Goal: Task Accomplishment & Management: Complete application form

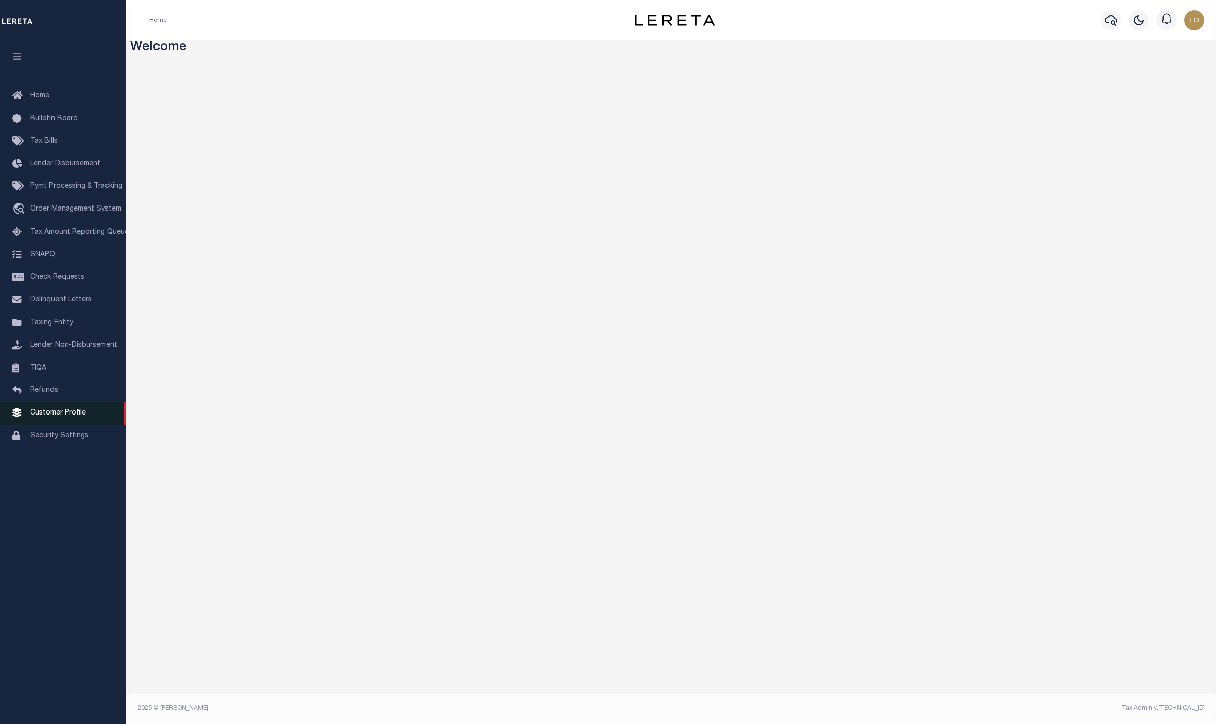
click at [67, 416] on span "Customer Profile" at bounding box center [58, 412] width 56 height 7
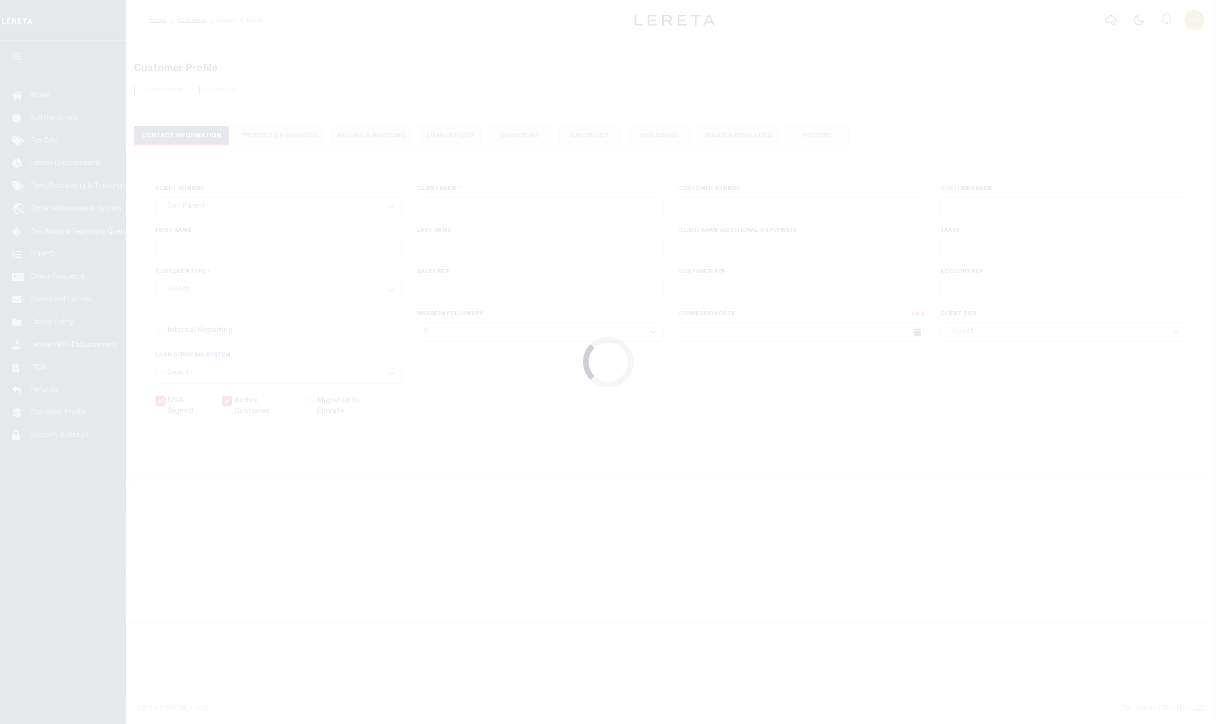
select select
type input "BMO Bank"
type input "3000"
type input "BMO Bank"
type input "Test"
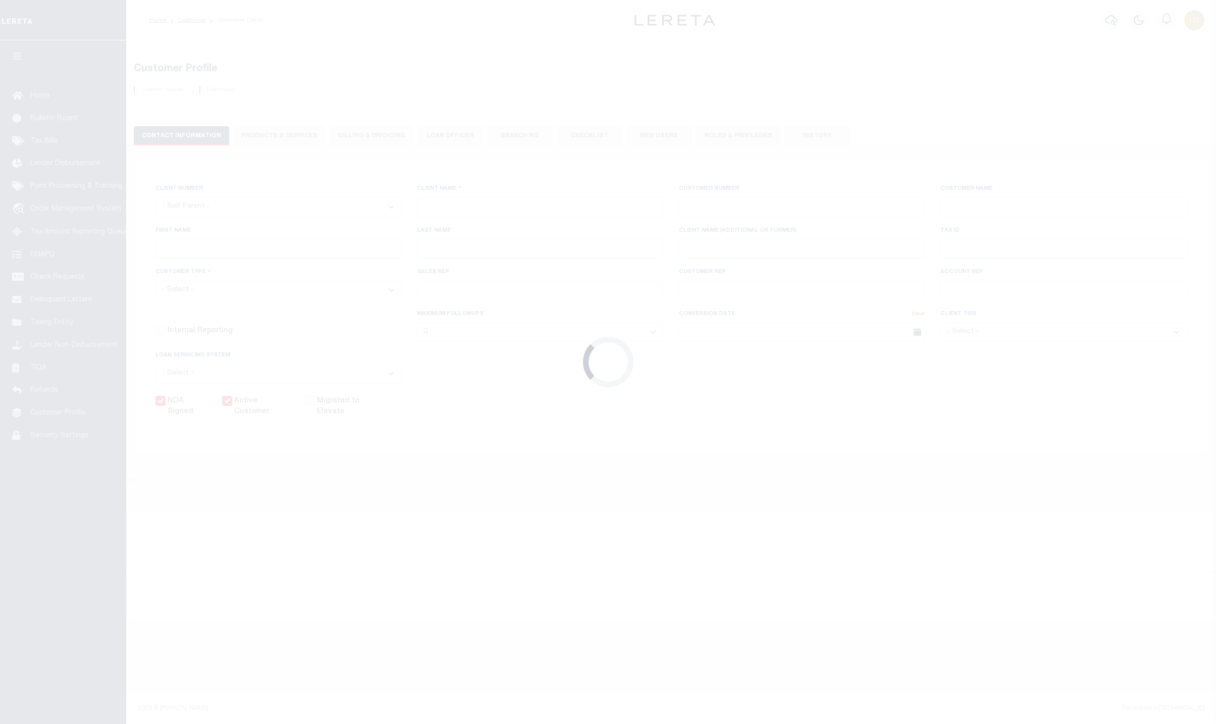
type input "Customer"
select select "Residential"
checkbox input "true"
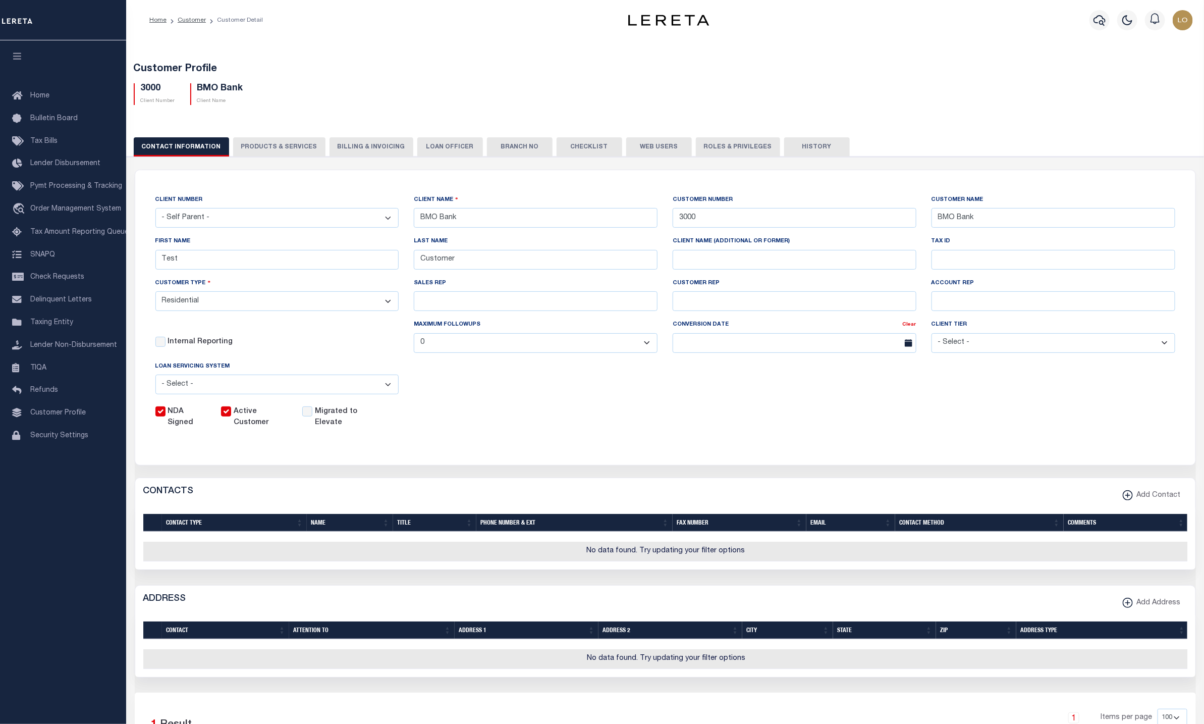
click at [271, 141] on button "PRODUCTS & SERVICES" at bounding box center [279, 146] width 92 height 19
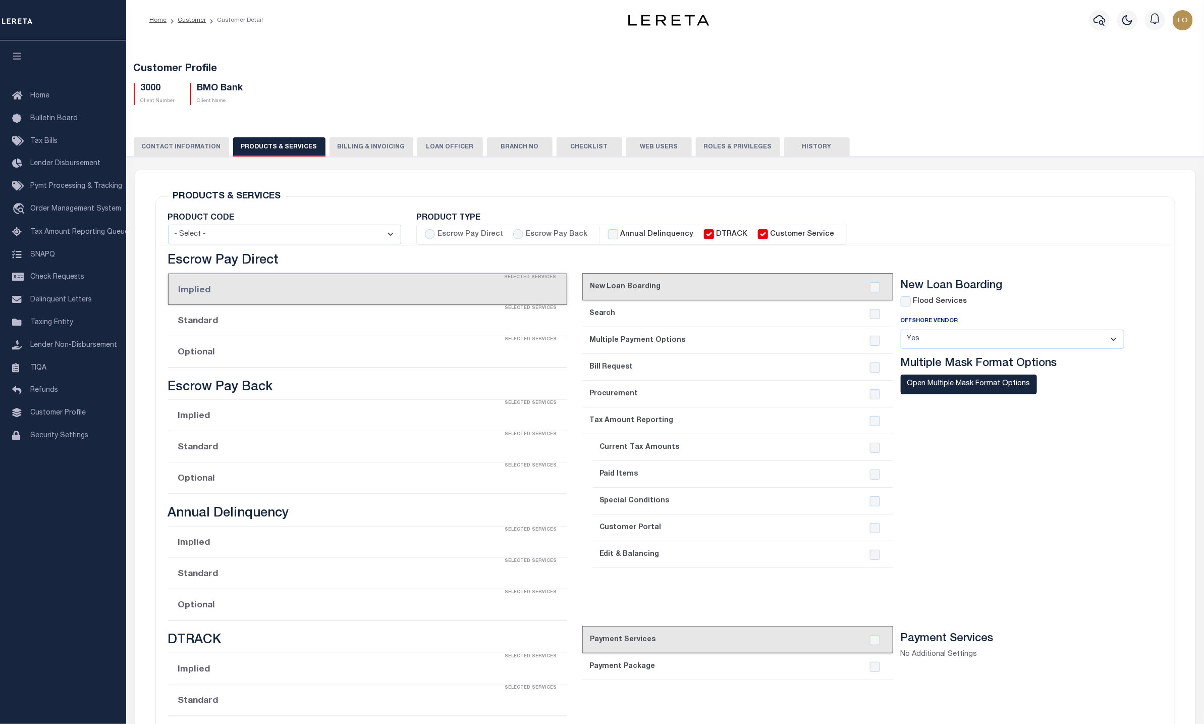
radio input "true"
checkbox input "true"
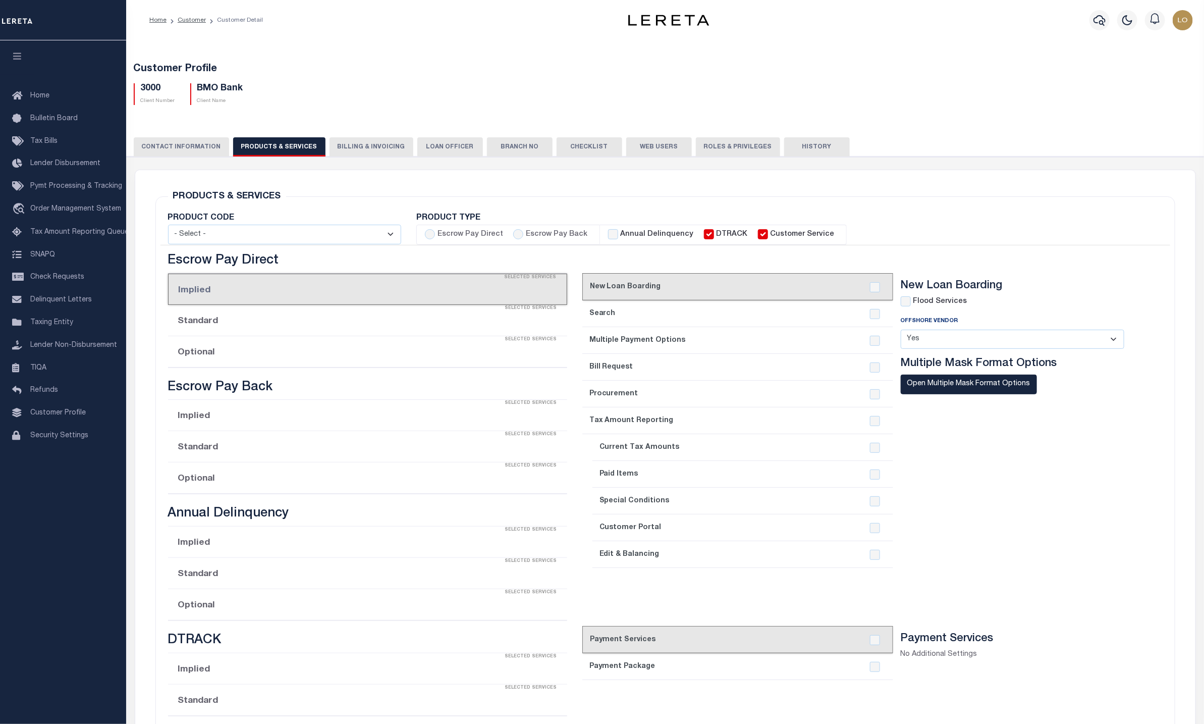
checkbox input "true"
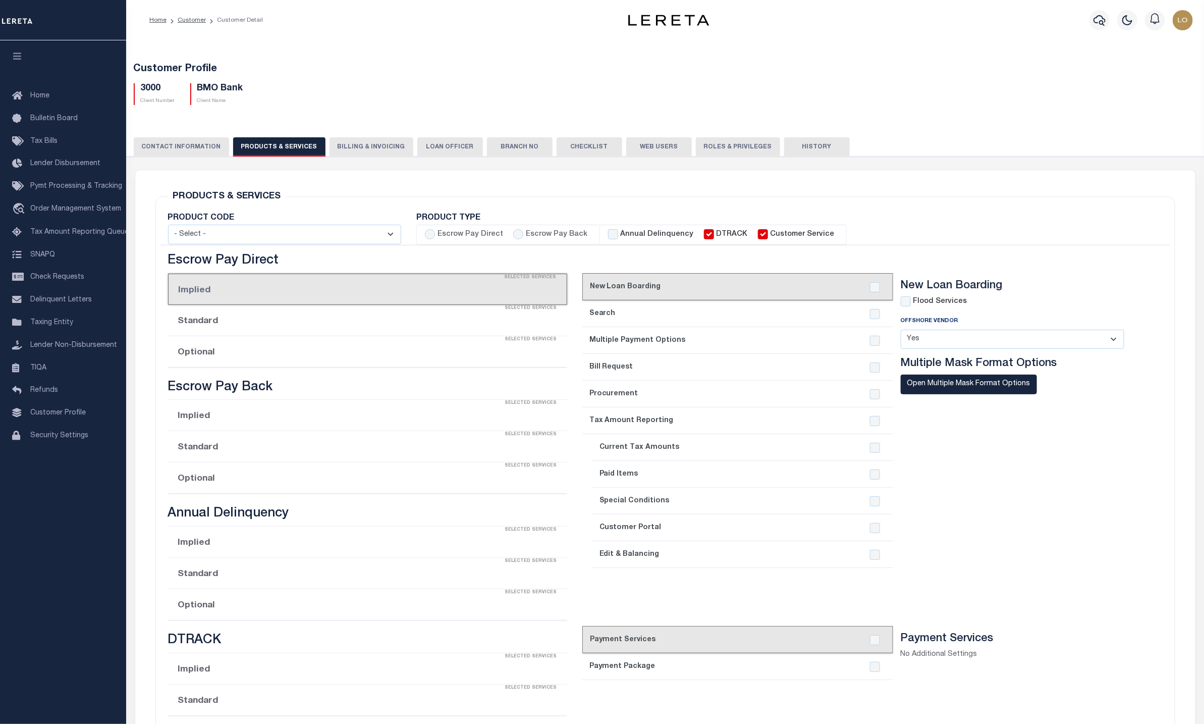
checkbox input "true"
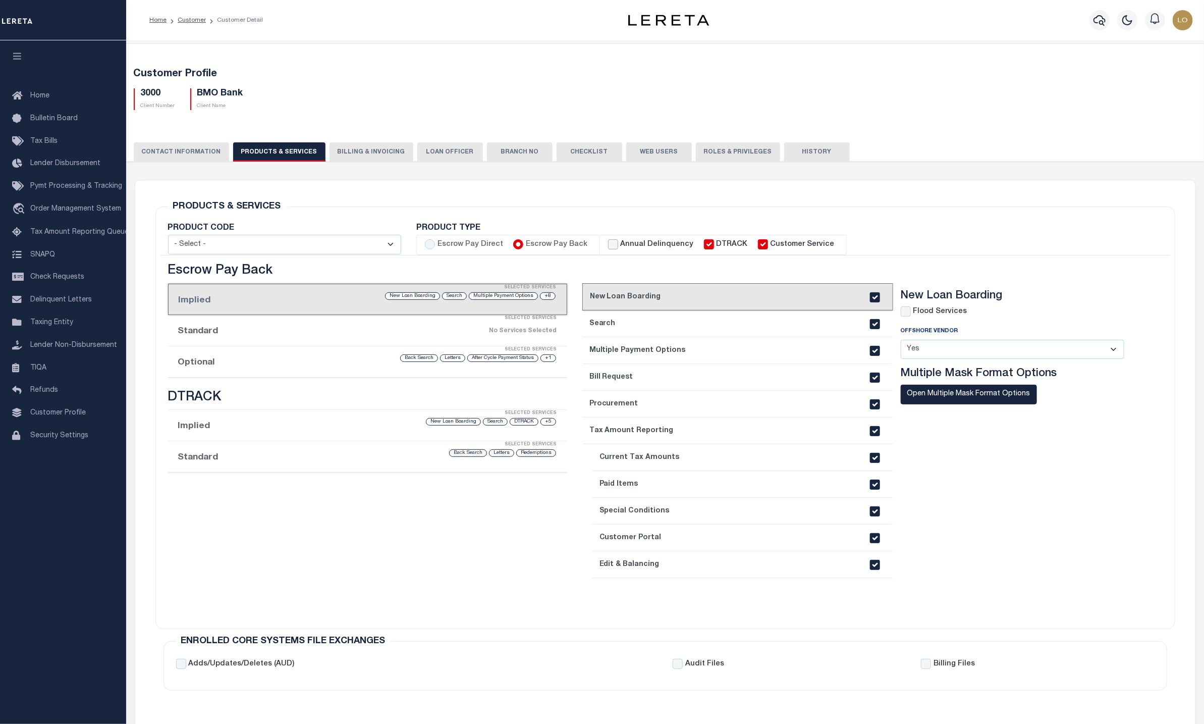
click at [608, 248] on input "Annual Delinquency" at bounding box center [613, 244] width 10 height 10
checkbox input "true"
checkbox input "false"
checkbox input "true"
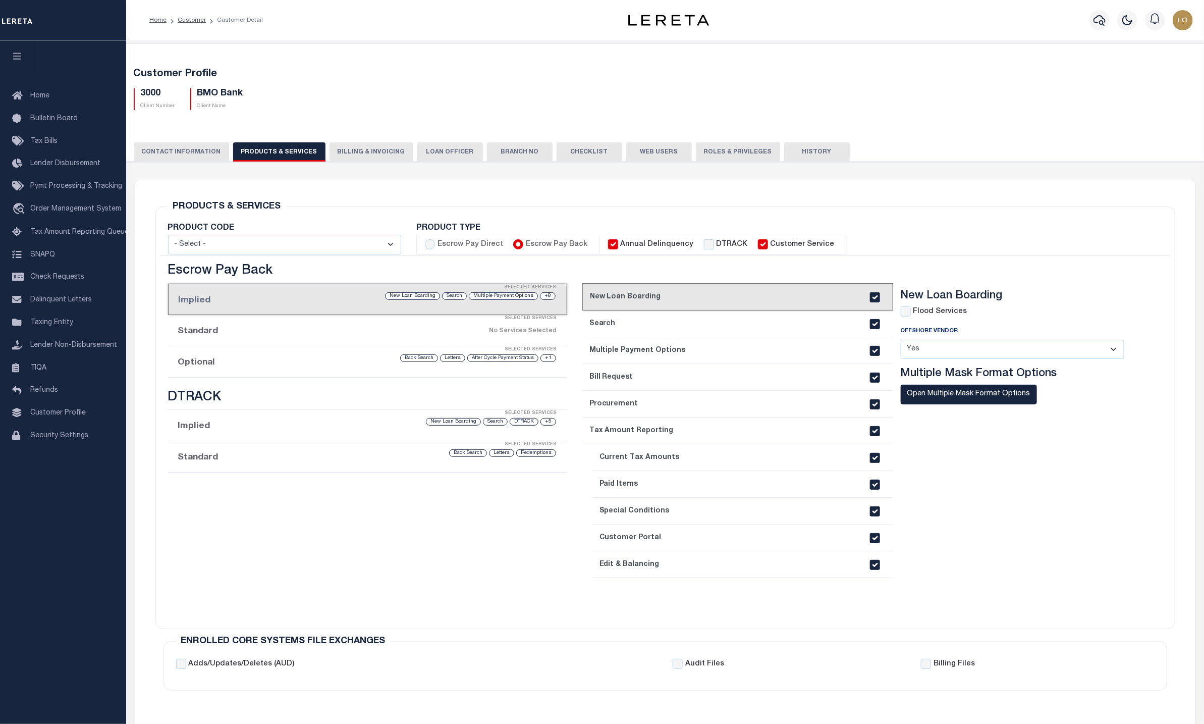
checkbox input "true"
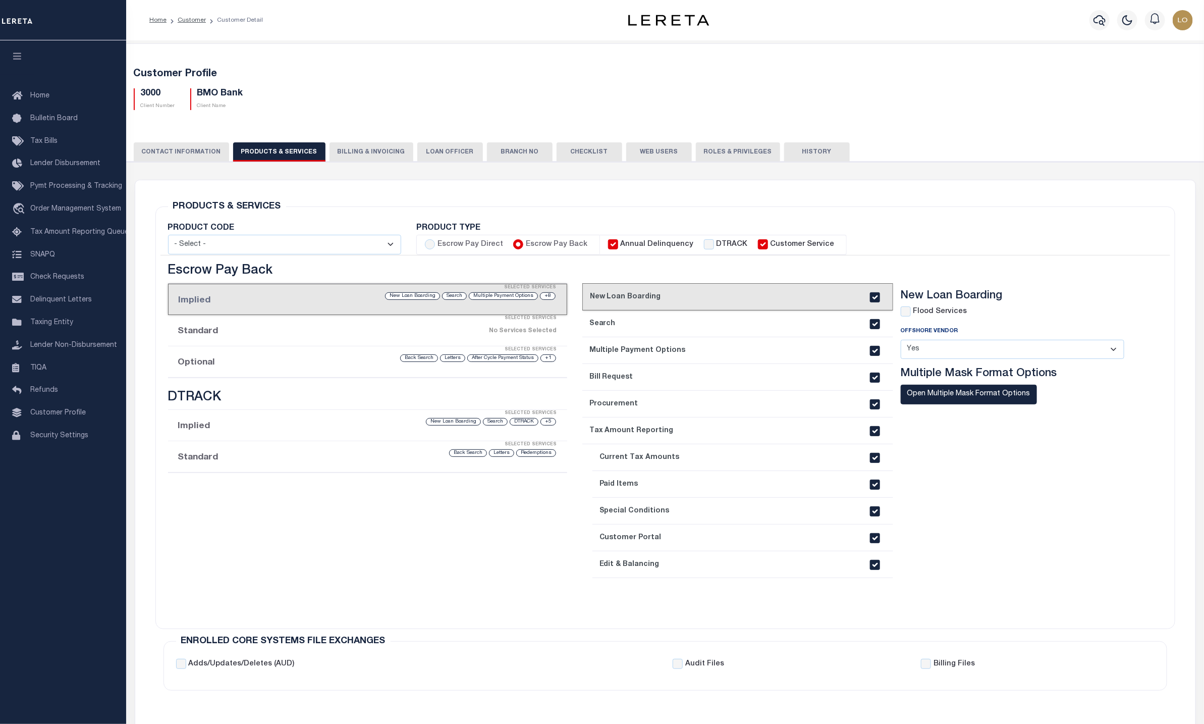
checkbox input "true"
checkbox input "false"
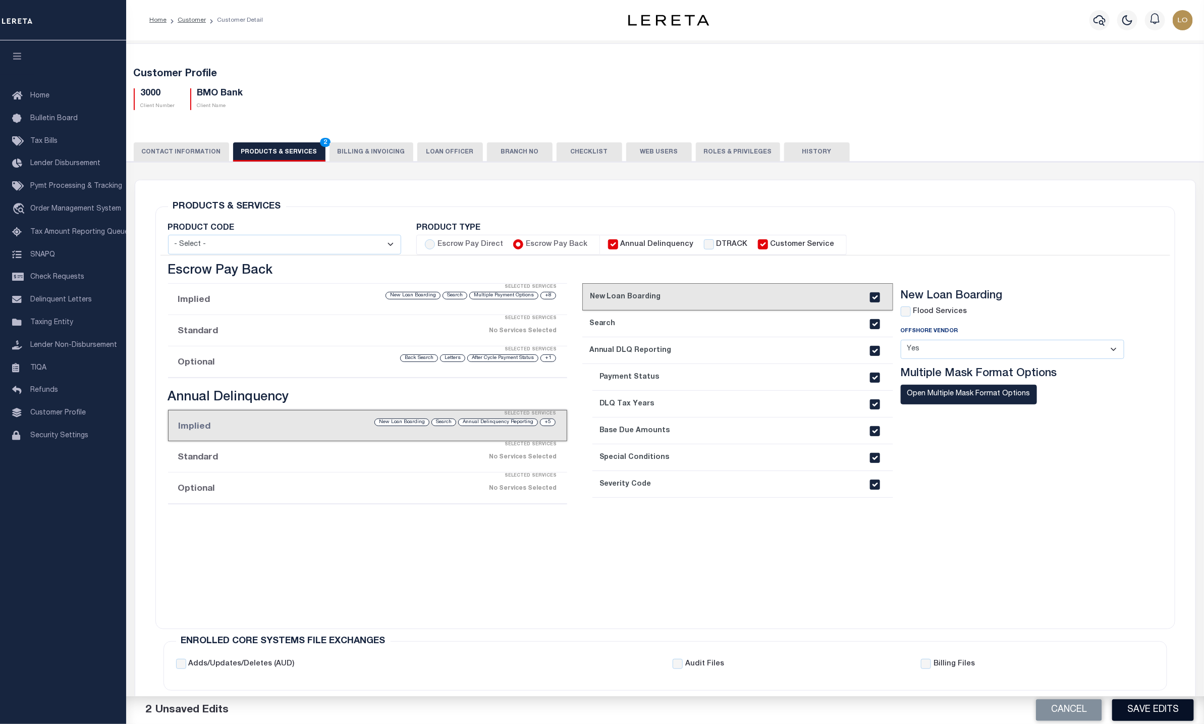
click at [1155, 703] on button "Save Edits" at bounding box center [1153, 710] width 82 height 22
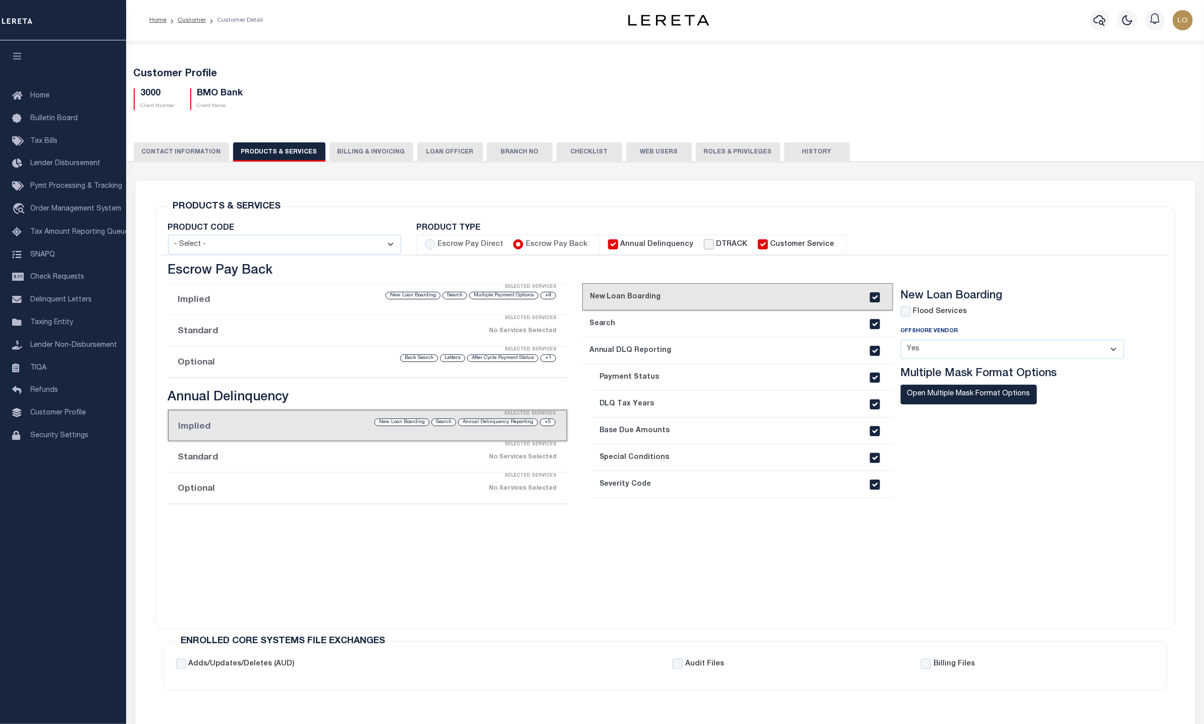
click at [704, 241] on input "DTRACK" at bounding box center [709, 244] width 10 height 10
checkbox input "true"
checkbox input "false"
checkbox input "true"
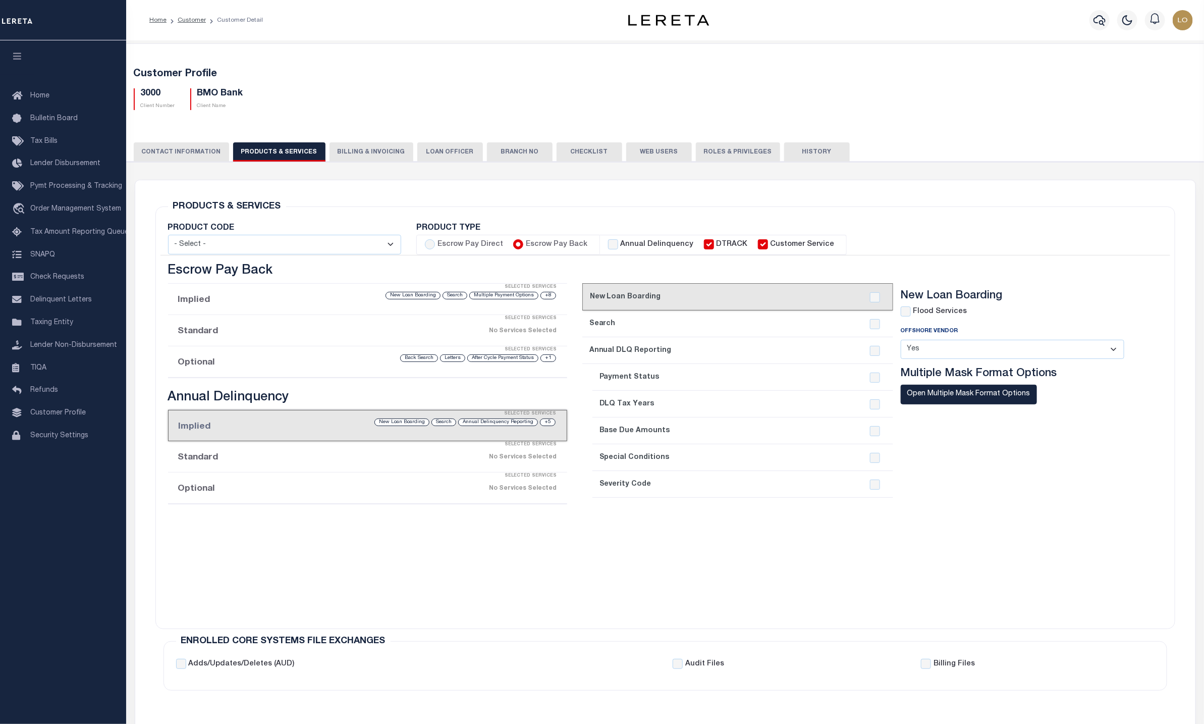
checkbox input "true"
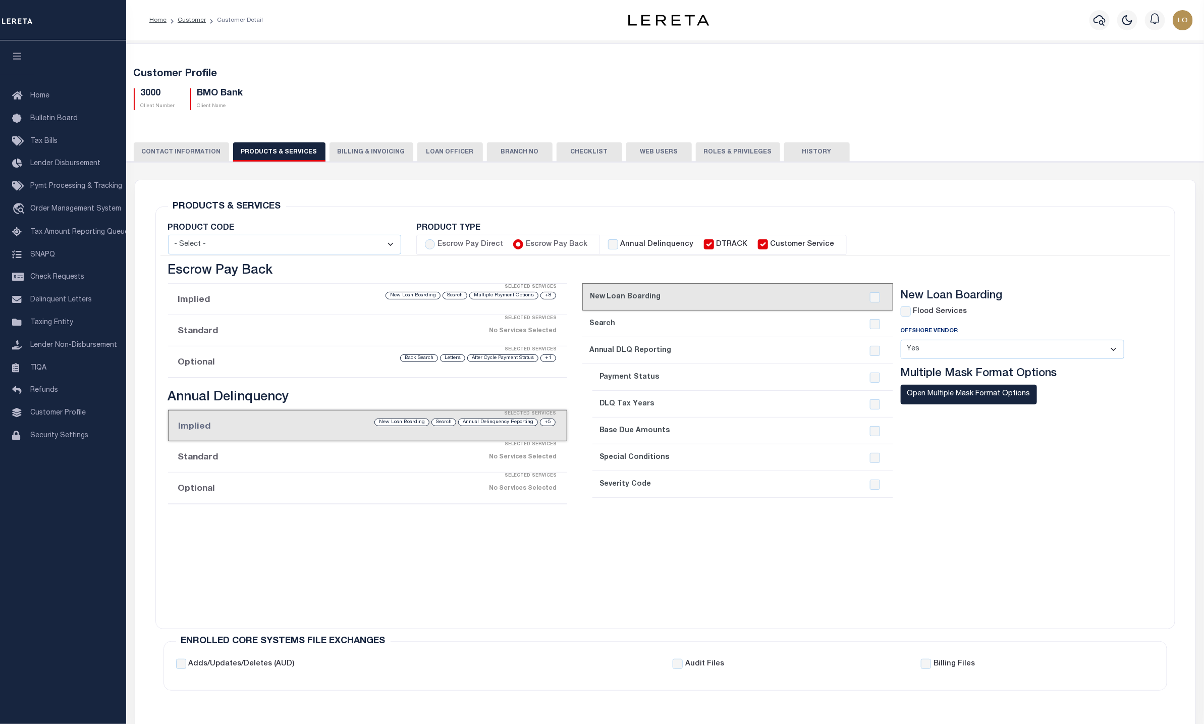
checkbox input "true"
checkbox input "false"
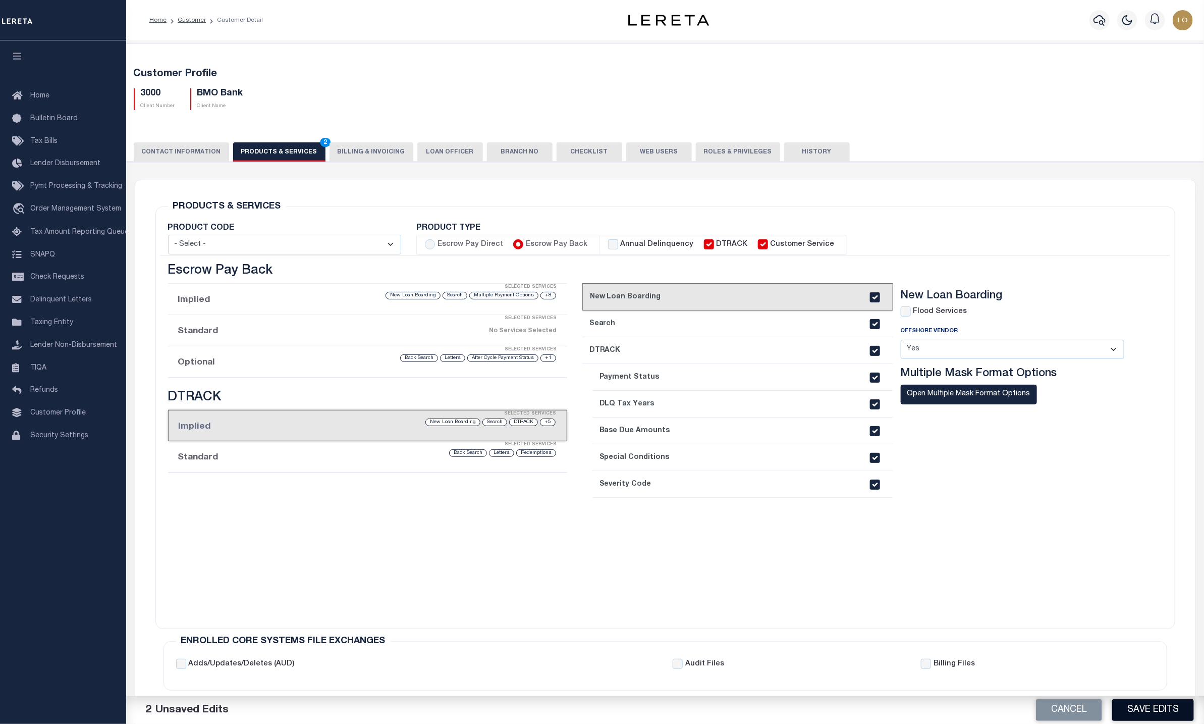
click at [1140, 703] on button "Save Edits" at bounding box center [1153, 710] width 82 height 22
